Goal: Information Seeking & Learning: Learn about a topic

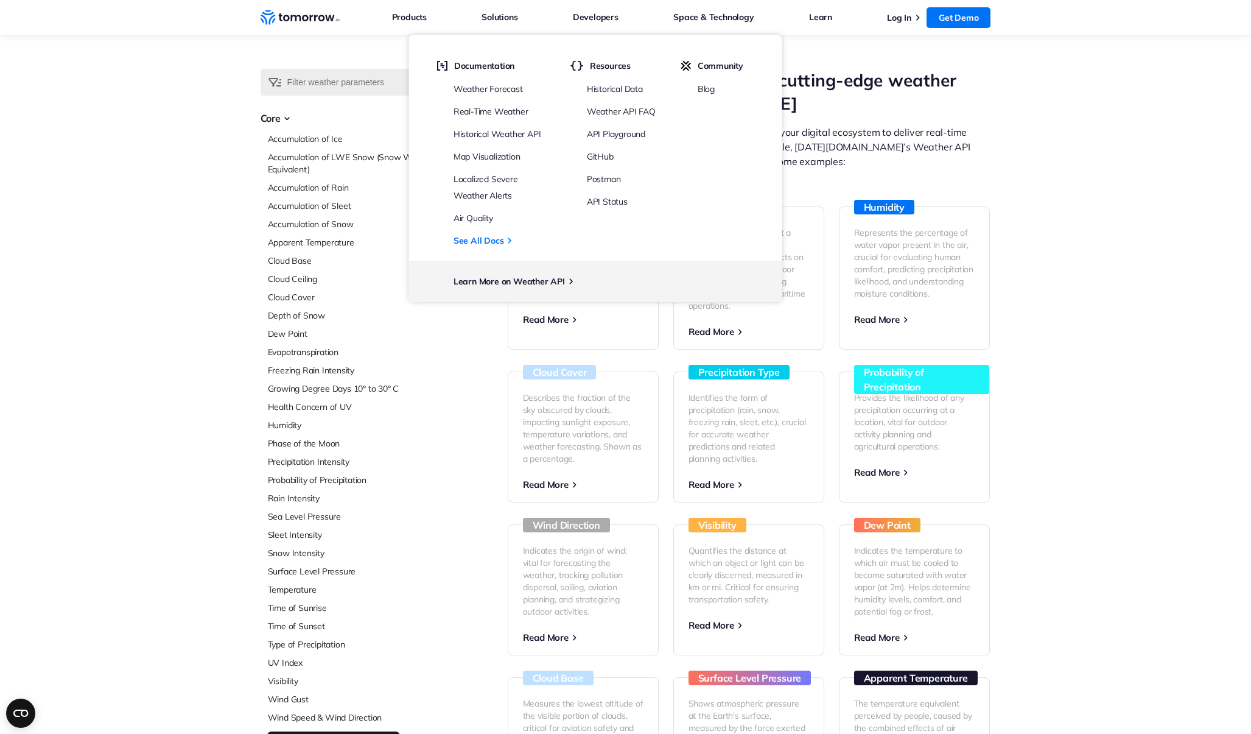
click at [329, 16] on icon "Home link" at bounding box center [329, 18] width 9 height 6
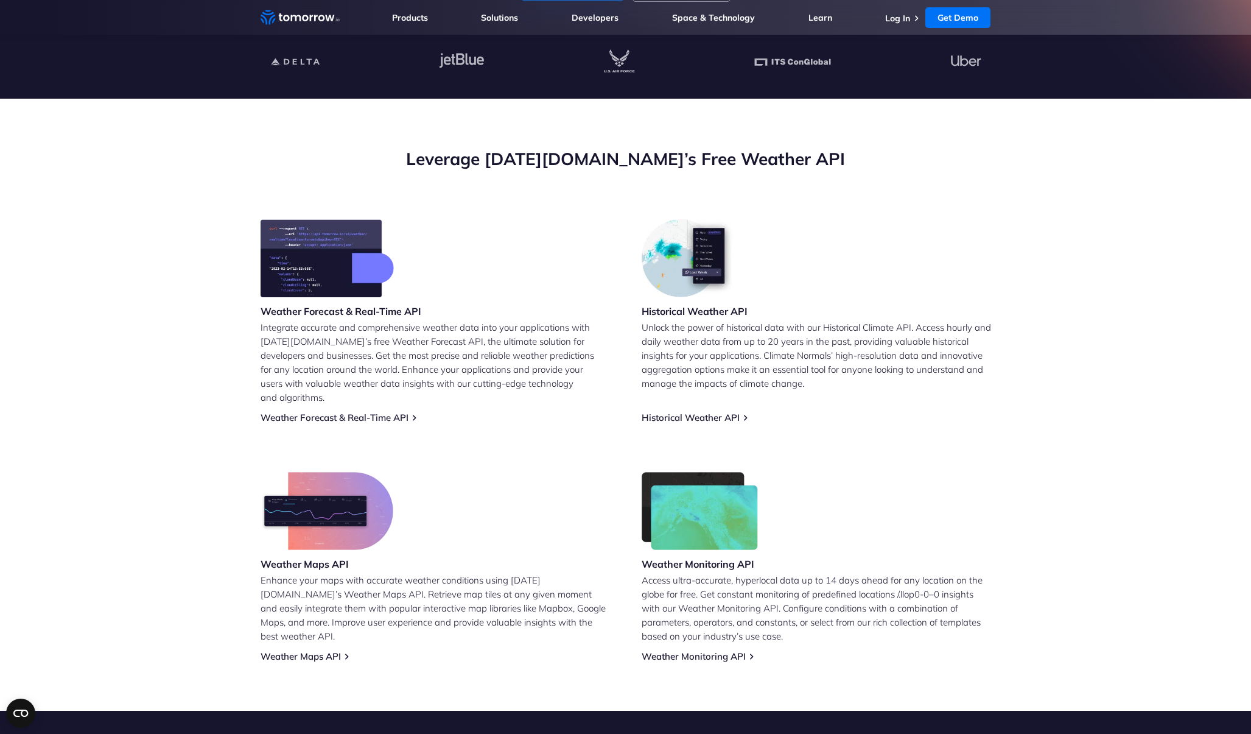
scroll to position [340, 0]
click at [705, 412] on link "Historical Weather API" at bounding box center [691, 418] width 98 height 12
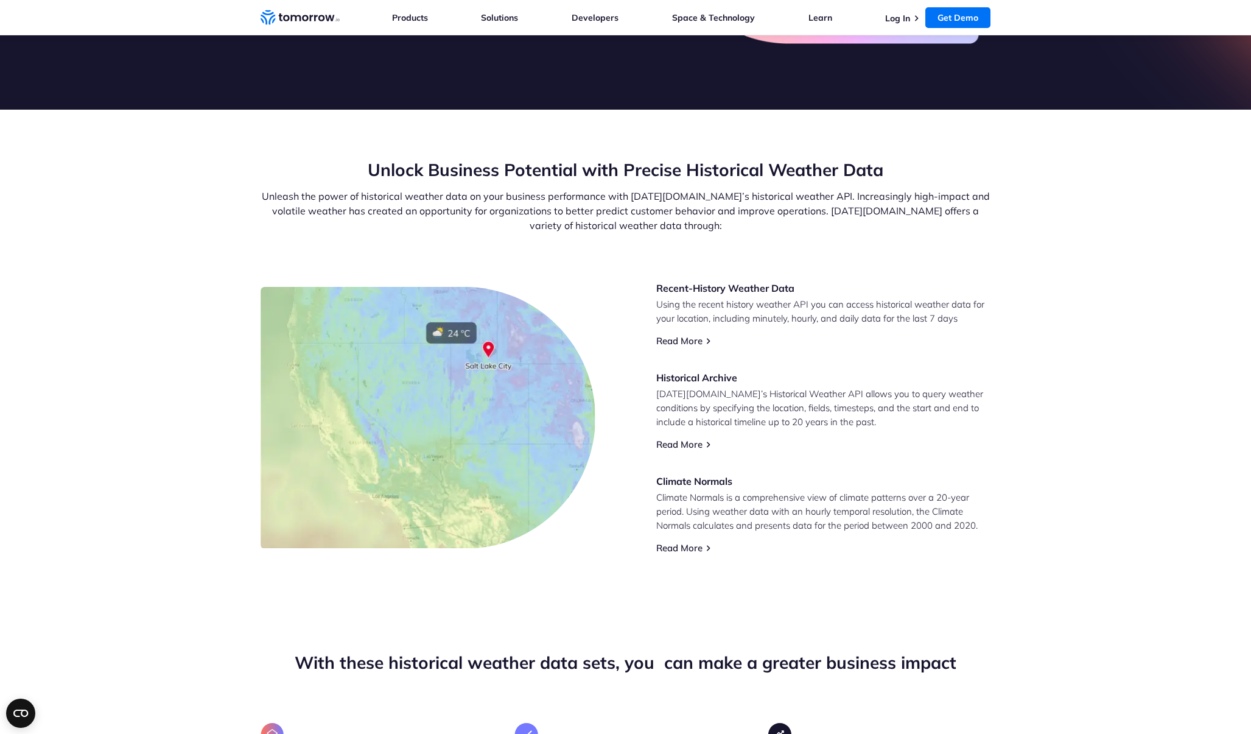
scroll to position [787, 0]
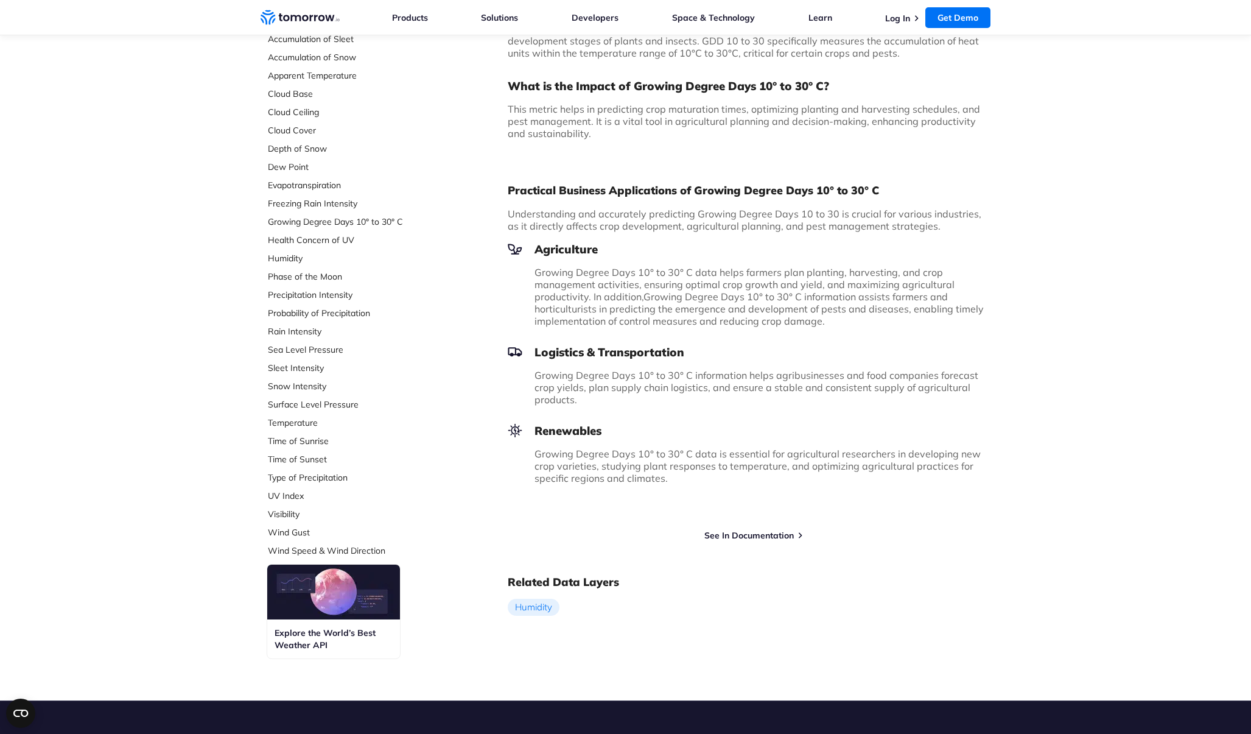
scroll to position [215, 0]
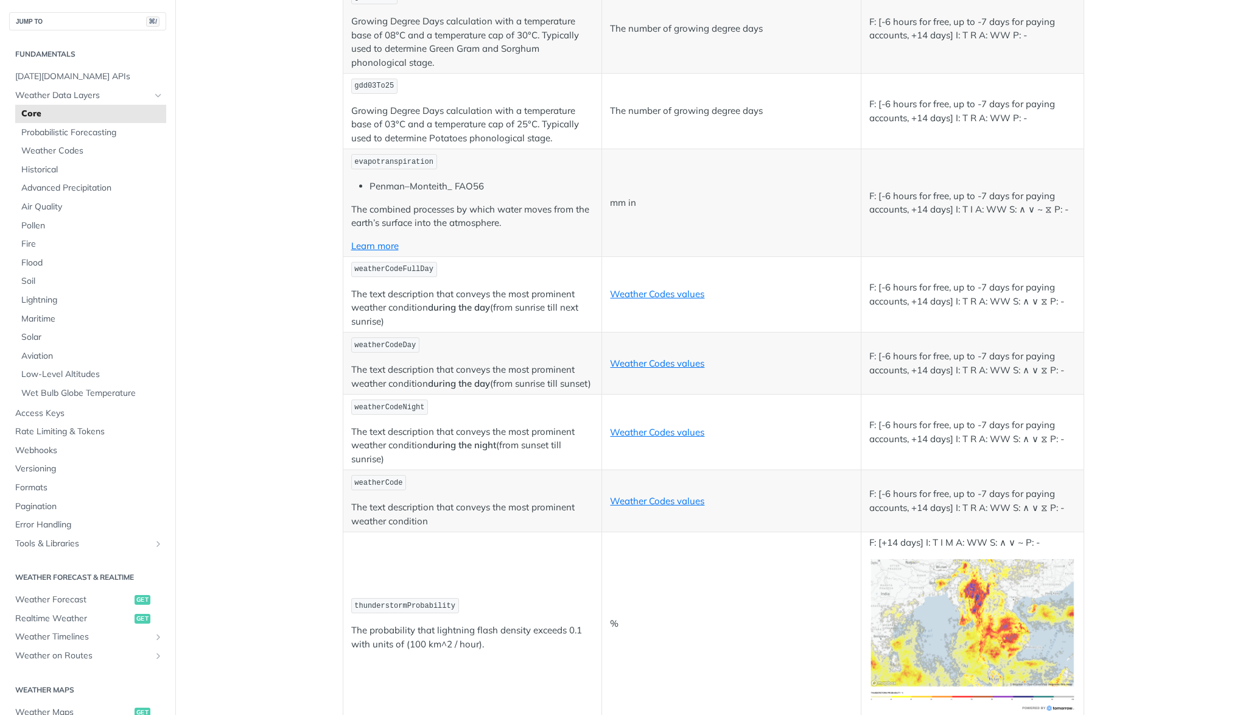
scroll to position [5881, 0]
